Goal: Find specific fact

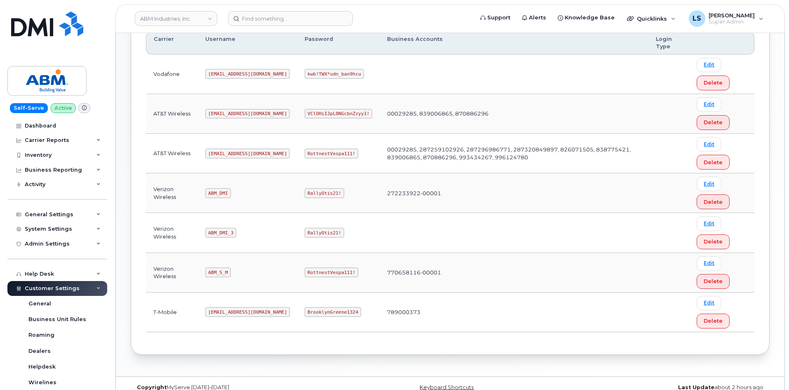
scroll to position [155, 0]
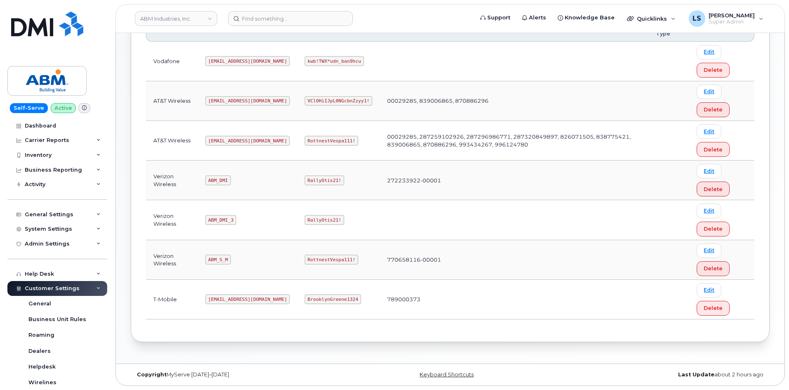
click at [305, 259] on code "RottnestVespa111!" at bounding box center [332, 259] width 54 height 10
copy code "RottnestVespa111!"
